Goal: Find specific page/section: Find specific page/section

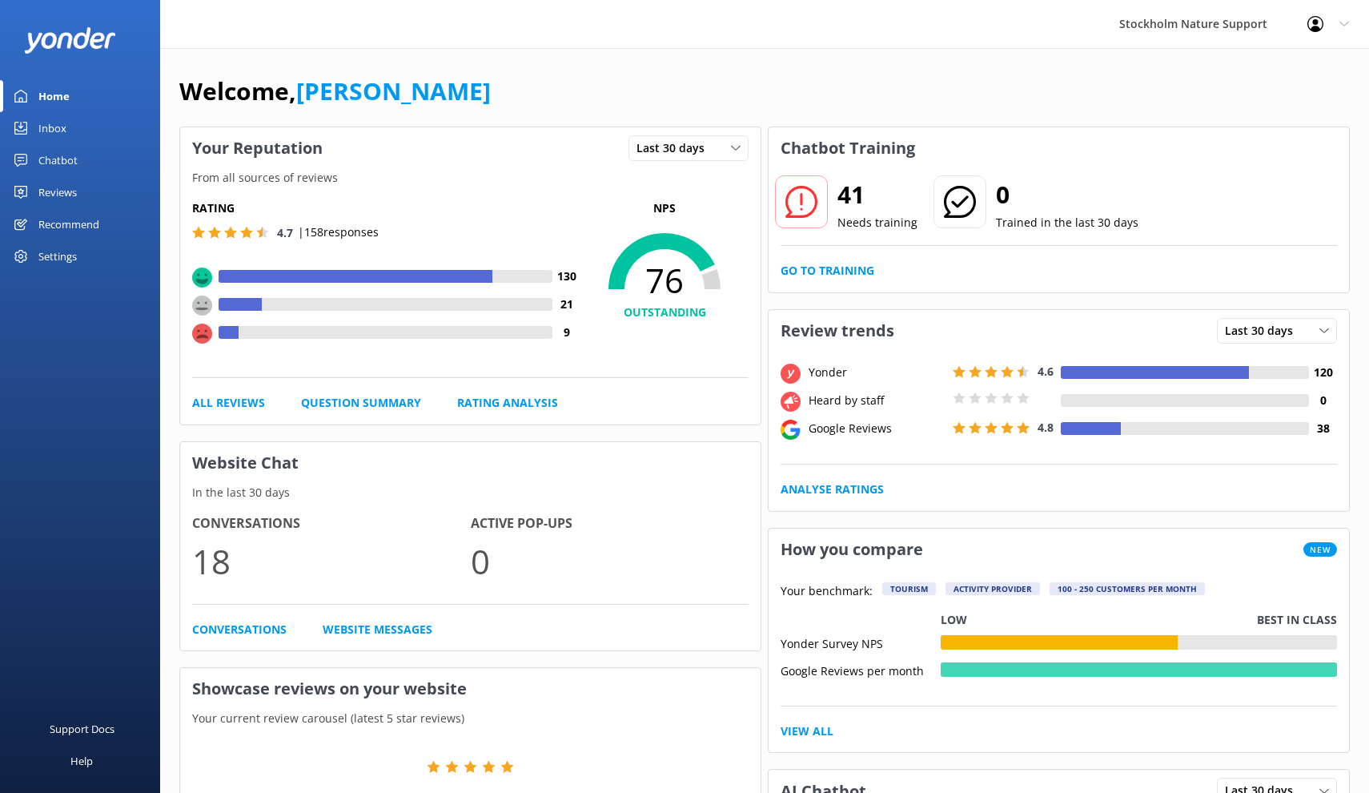
click at [56, 189] on div "Reviews" at bounding box center [57, 192] width 38 height 32
